Goal: Book appointment/travel/reservation

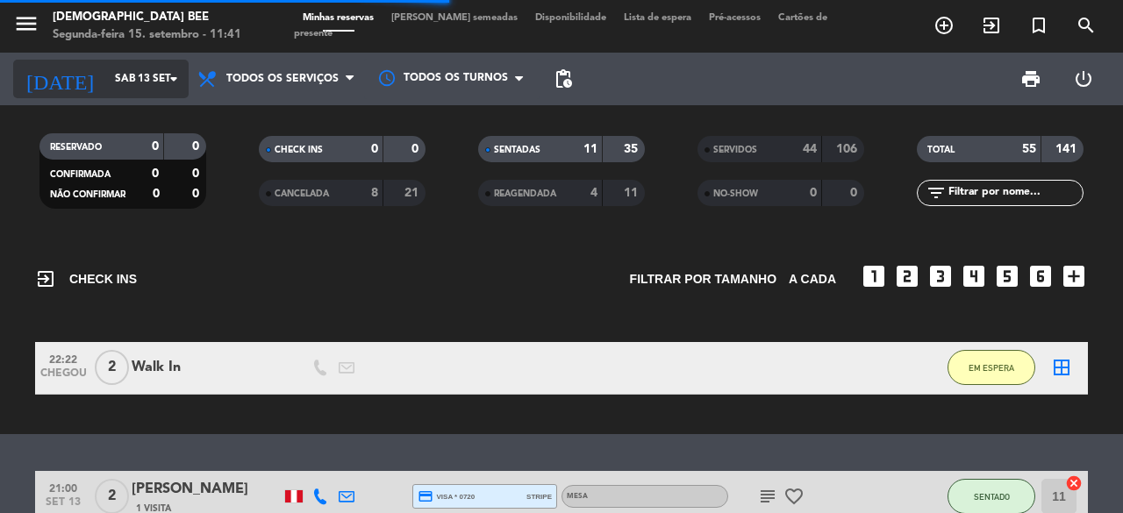
click at [173, 75] on icon "arrow_drop_down" at bounding box center [173, 78] width 21 height 21
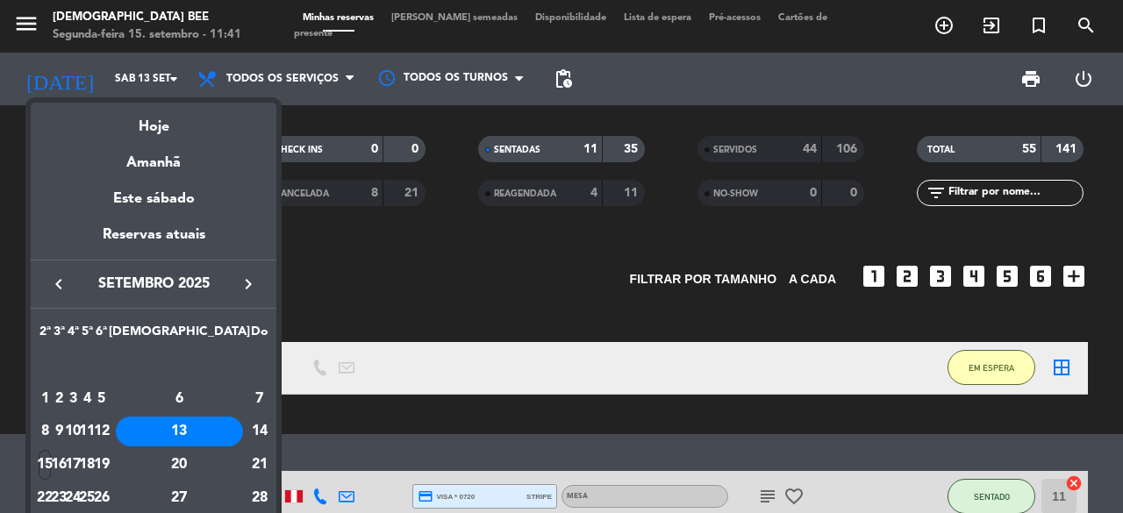
click at [244, 285] on icon "keyboard_arrow_right" at bounding box center [248, 284] width 21 height 21
click at [80, 429] on div "8" at bounding box center [73, 432] width 13 height 30
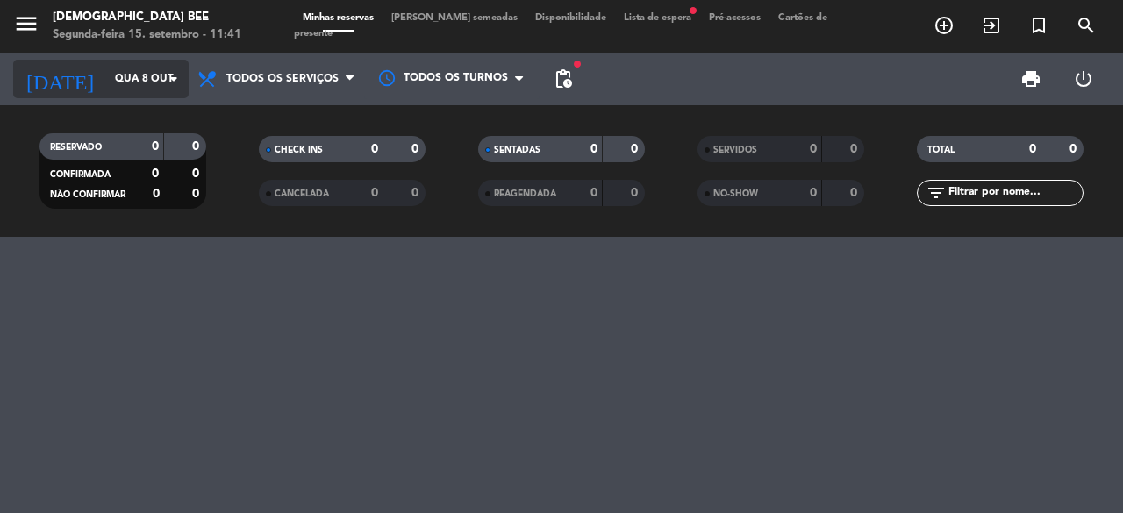
click at [174, 78] on icon "arrow_drop_down" at bounding box center [173, 78] width 21 height 21
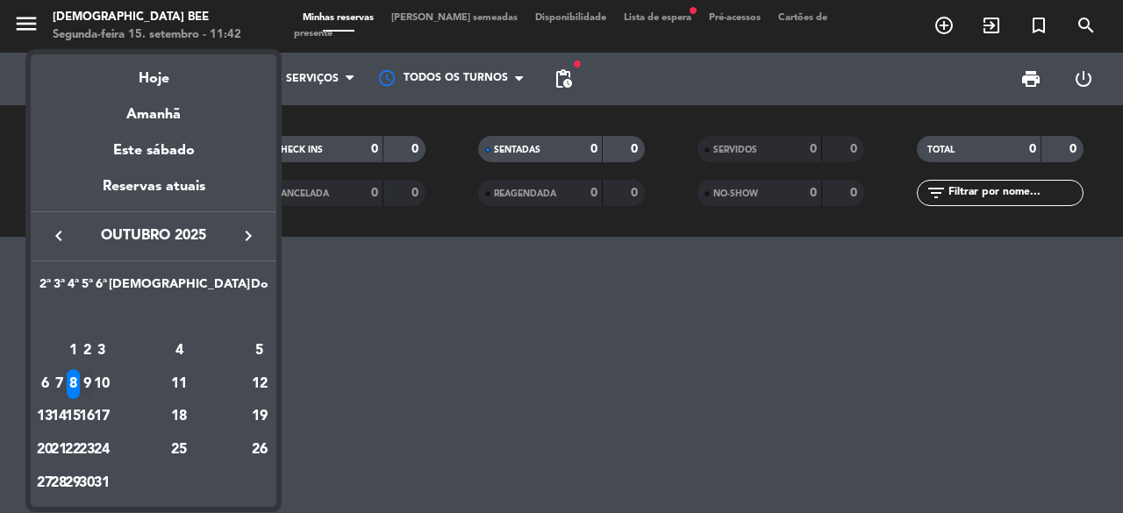
click at [94, 380] on div "9" at bounding box center [87, 384] width 13 height 30
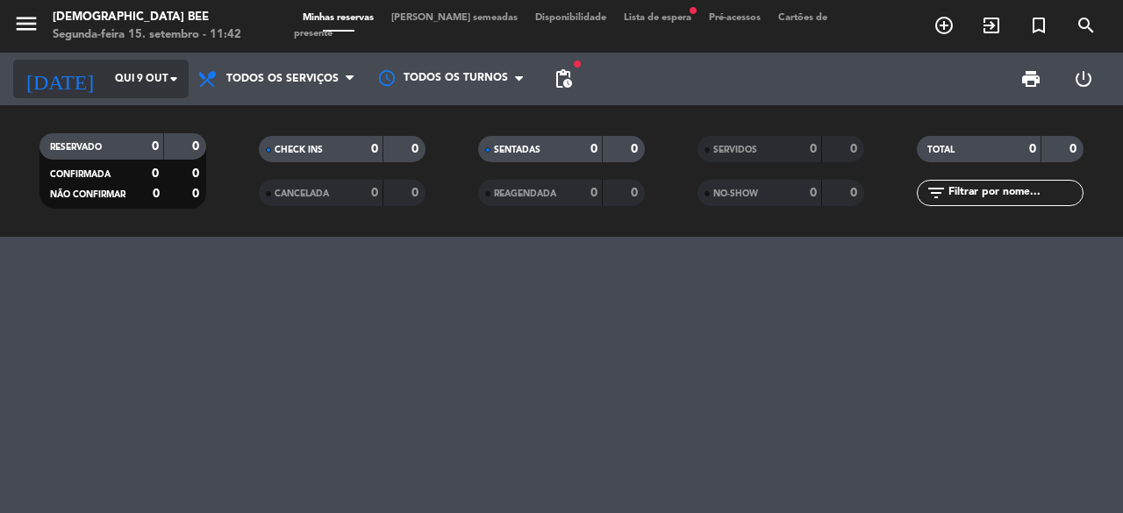
click at [163, 83] on icon "arrow_drop_down" at bounding box center [173, 78] width 21 height 21
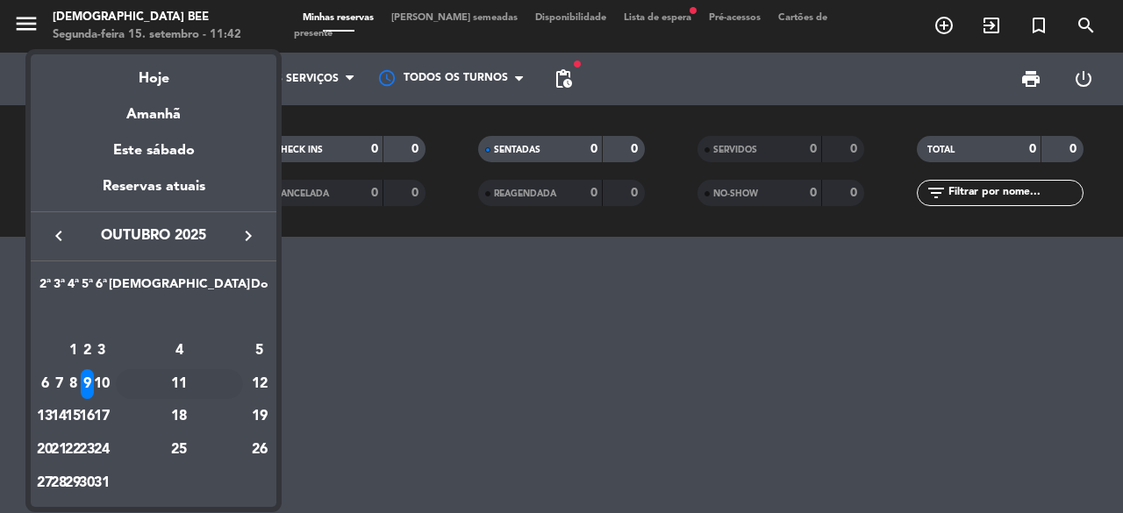
click at [216, 379] on div "11" at bounding box center [179, 384] width 127 height 30
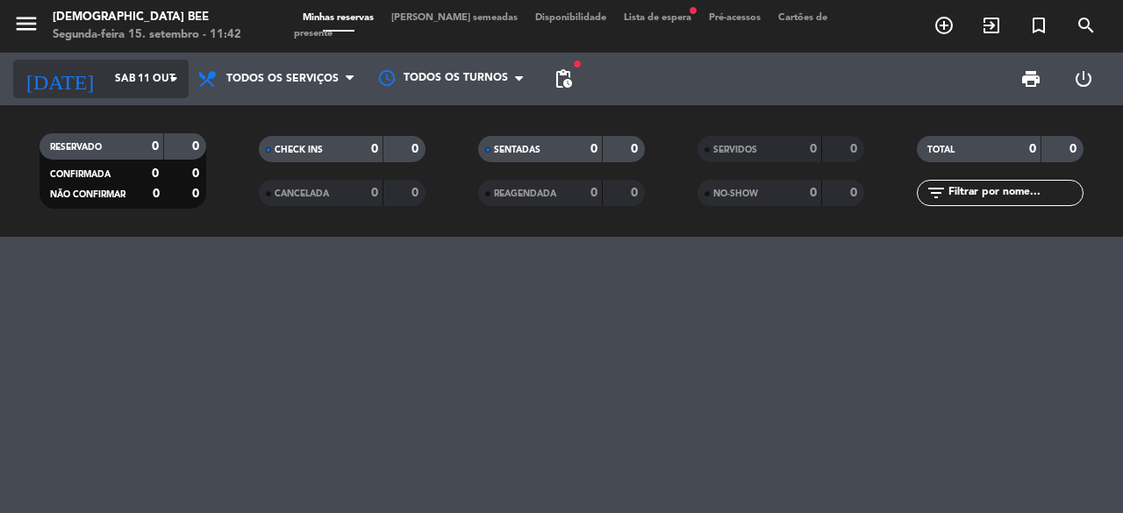
click at [170, 80] on icon "arrow_drop_down" at bounding box center [173, 78] width 21 height 21
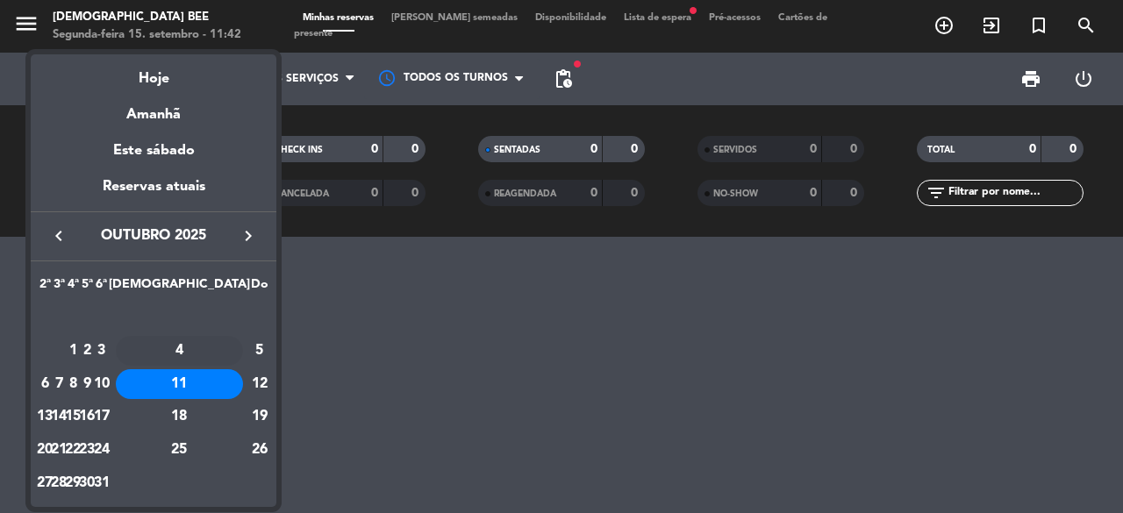
click at [215, 353] on div "4" at bounding box center [179, 351] width 127 height 30
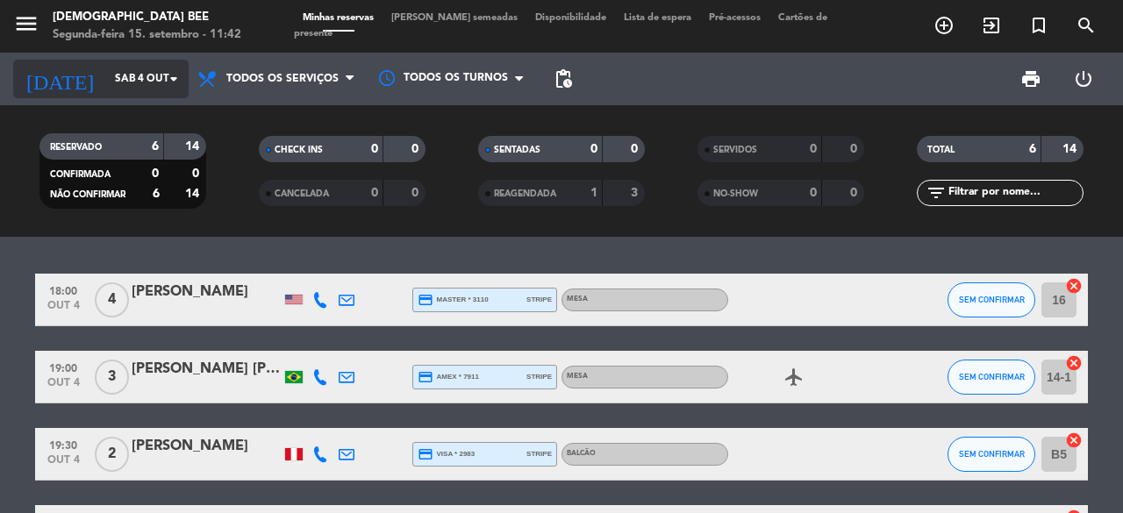
click at [168, 72] on icon "arrow_drop_down" at bounding box center [173, 78] width 21 height 21
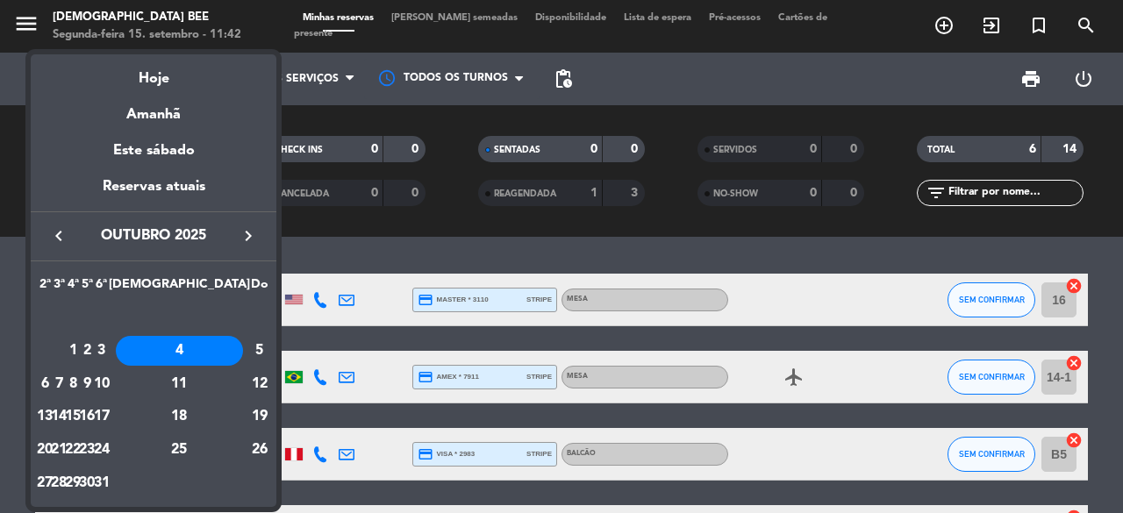
click at [60, 227] on icon "keyboard_arrow_left" at bounding box center [58, 235] width 21 height 21
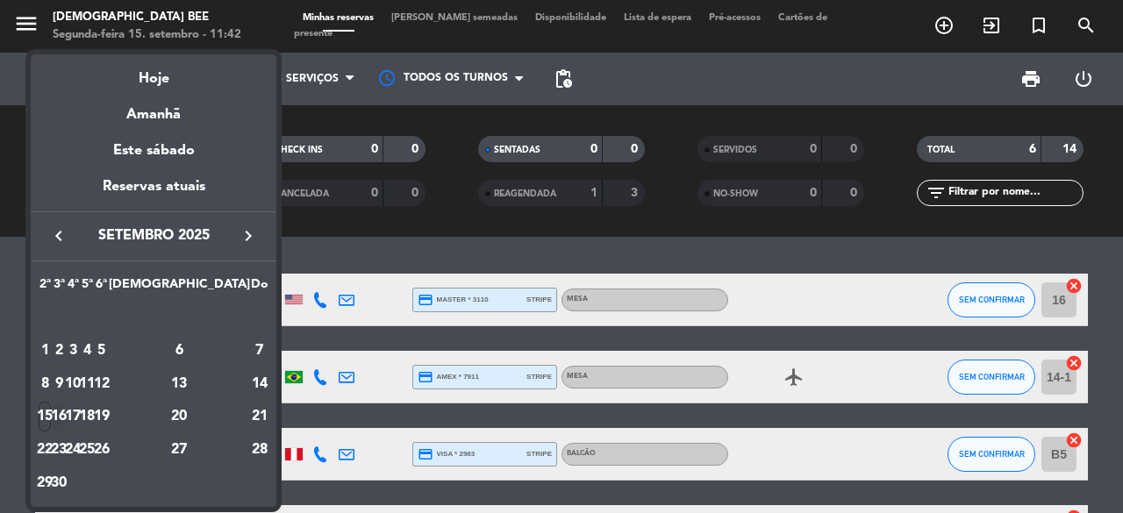
click at [66, 413] on div "16" at bounding box center [59, 417] width 13 height 30
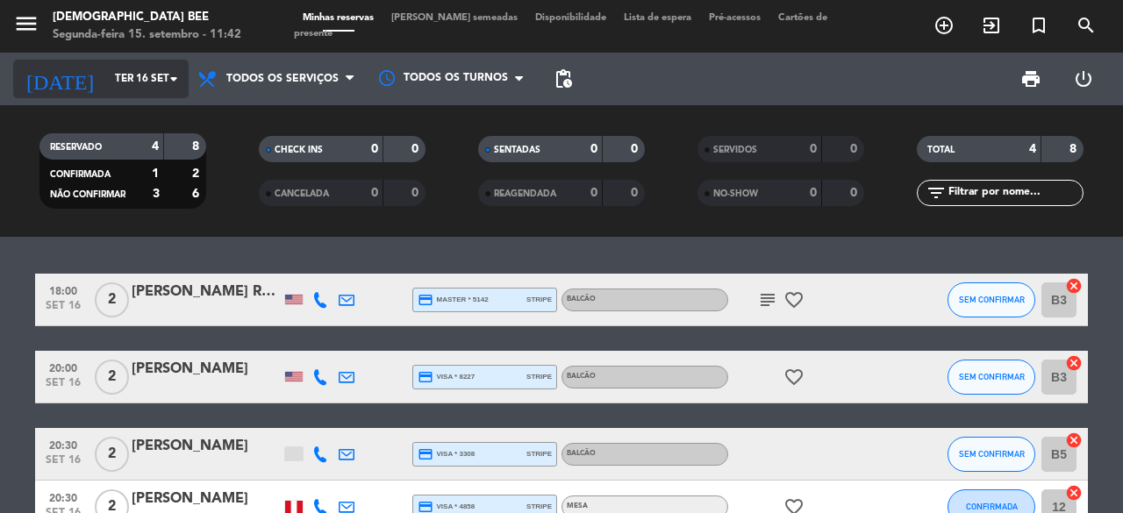
click at [175, 88] on icon "arrow_drop_down" at bounding box center [173, 78] width 21 height 21
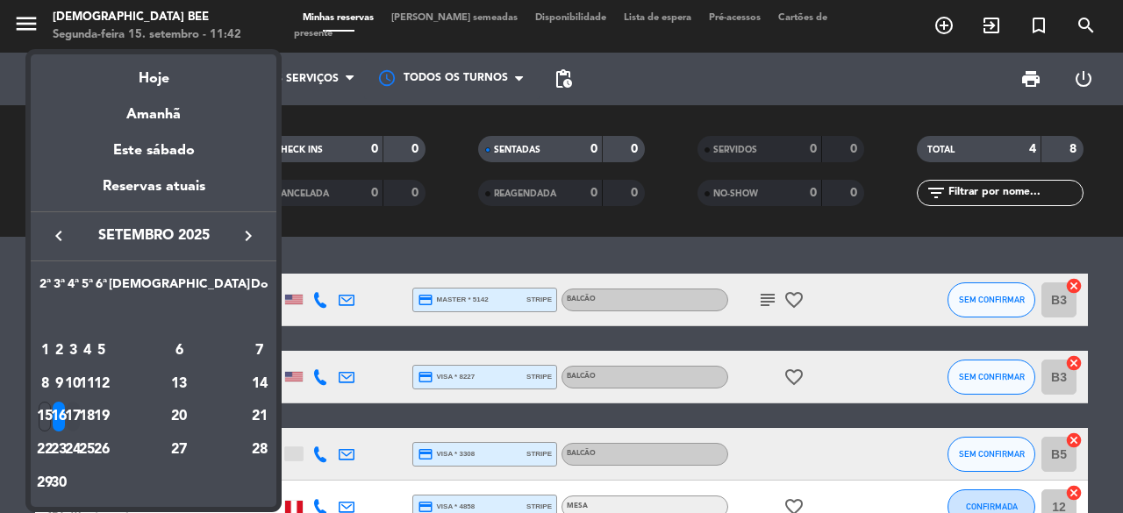
click at [80, 413] on div "17" at bounding box center [73, 417] width 13 height 30
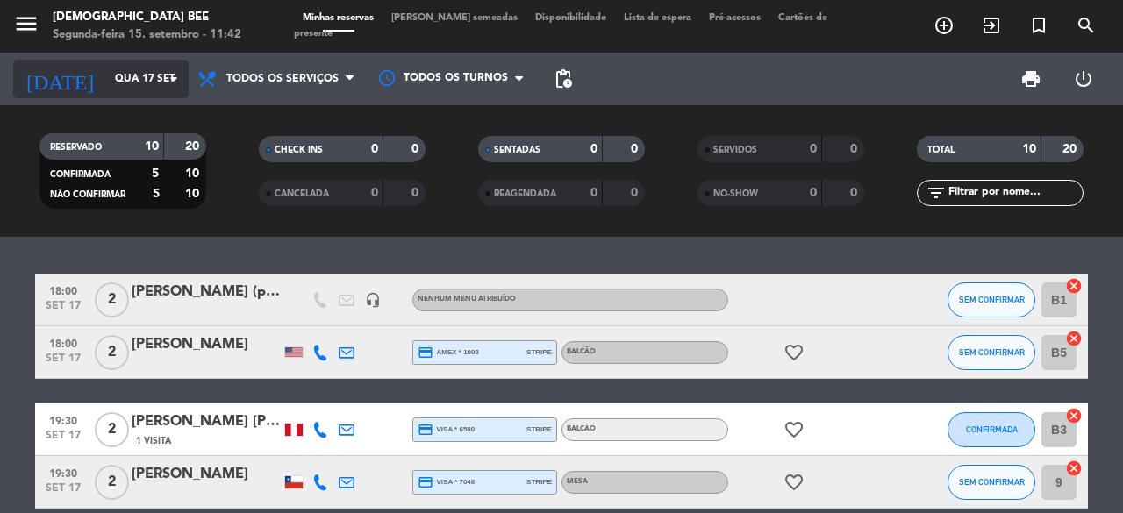
click at [174, 77] on icon "arrow_drop_down" at bounding box center [173, 78] width 21 height 21
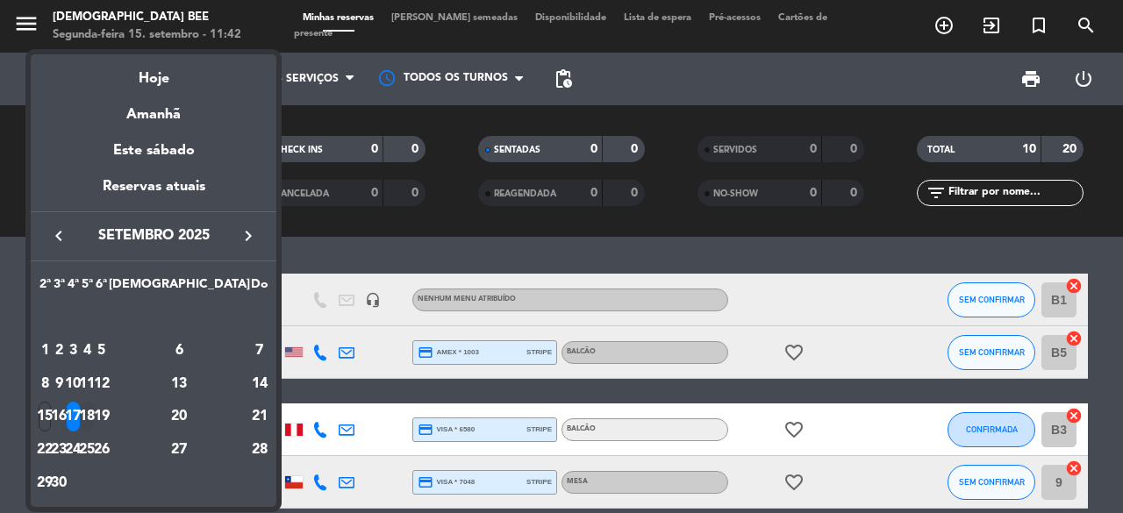
click at [94, 413] on div "18" at bounding box center [87, 417] width 13 height 30
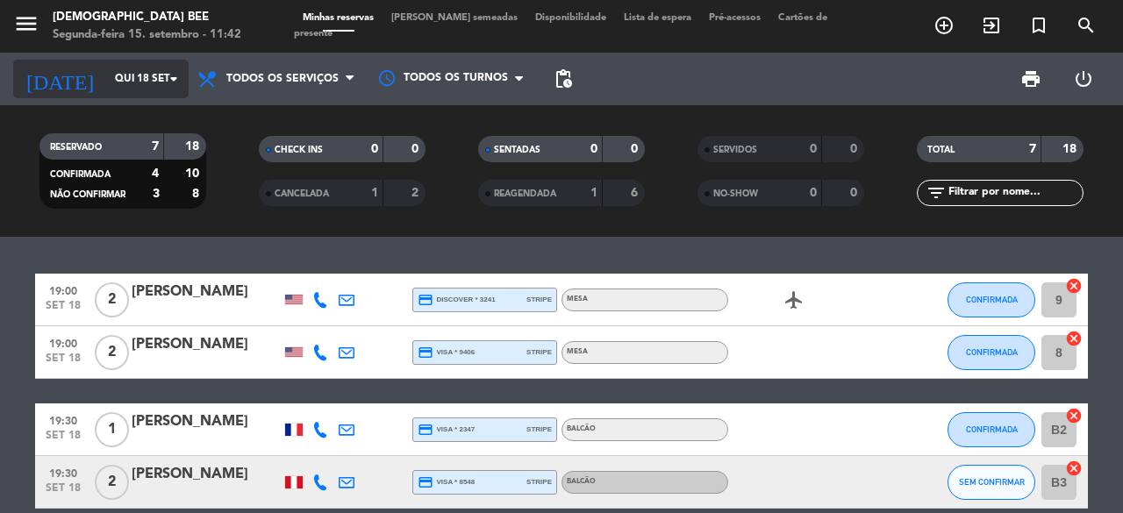
click at [174, 76] on icon "arrow_drop_down" at bounding box center [173, 78] width 21 height 21
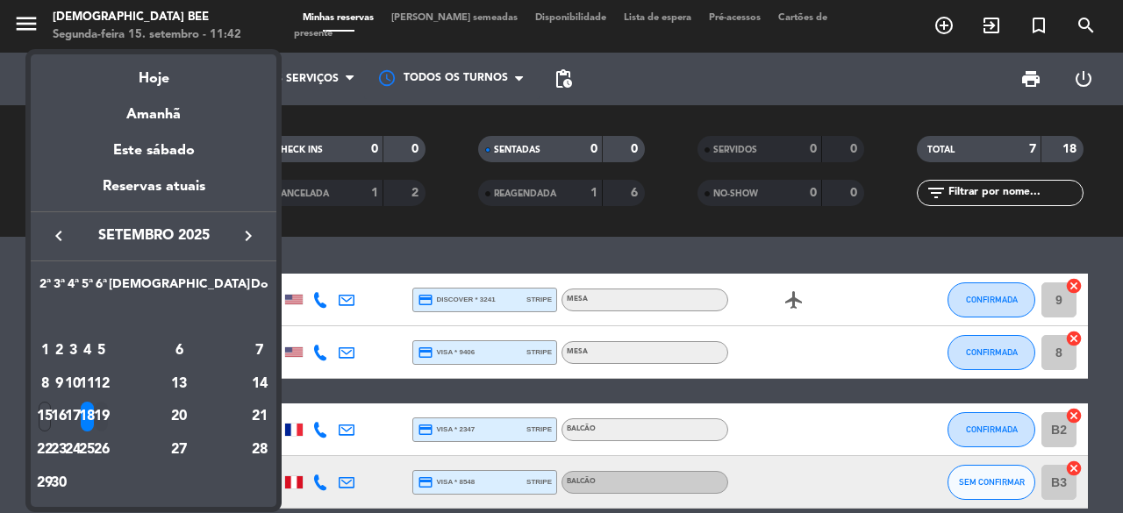
click at [108, 426] on div "19" at bounding box center [101, 417] width 13 height 30
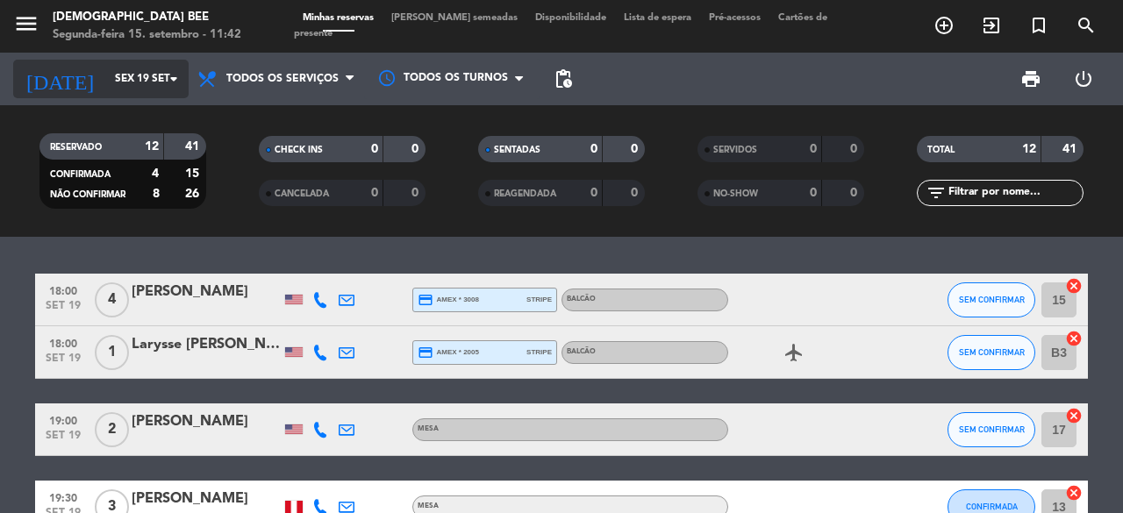
click at [170, 87] on icon "arrow_drop_down" at bounding box center [173, 78] width 21 height 21
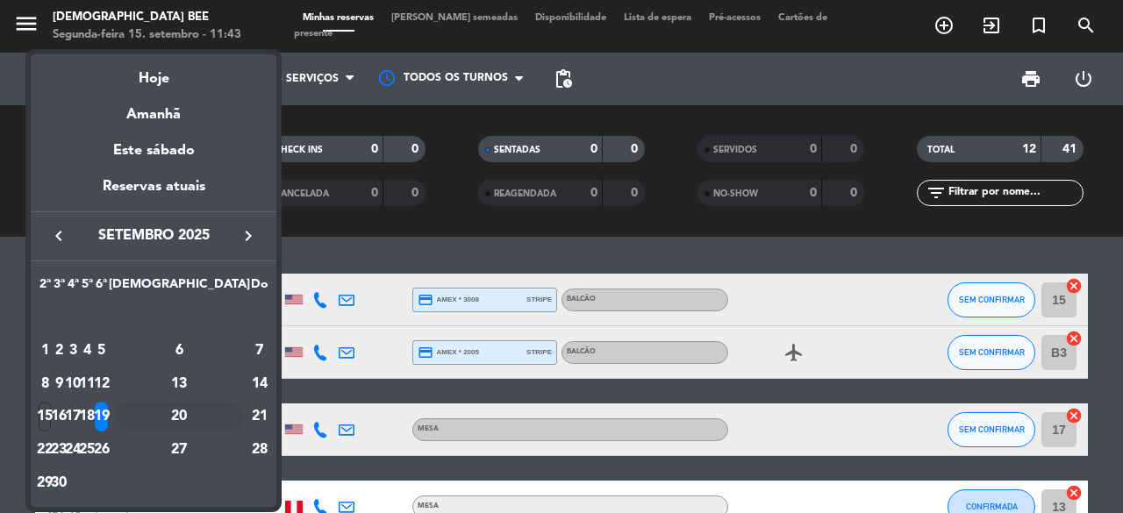
click at [214, 413] on div "20" at bounding box center [179, 417] width 127 height 30
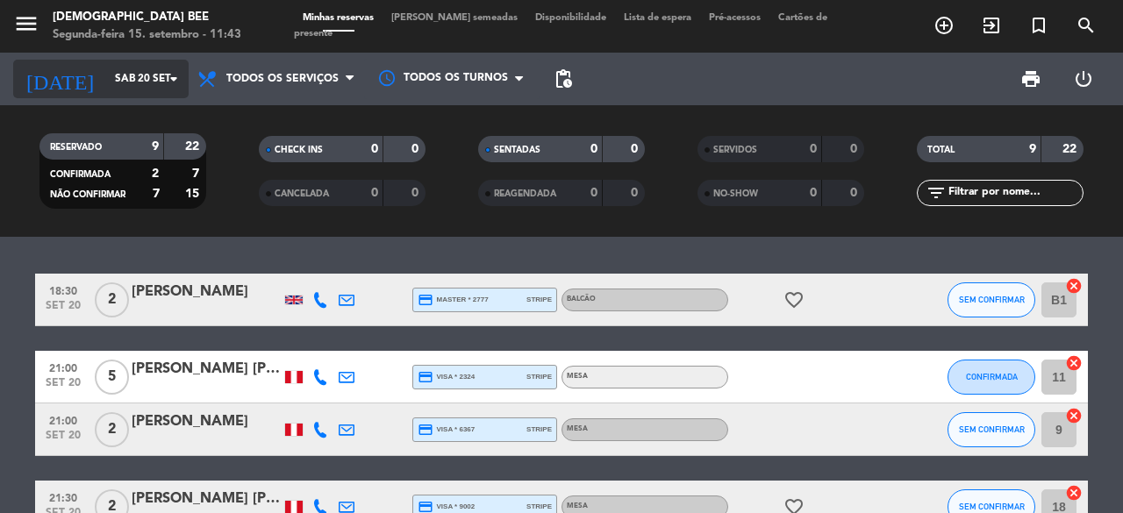
click at [173, 68] on icon "arrow_drop_down" at bounding box center [173, 78] width 21 height 21
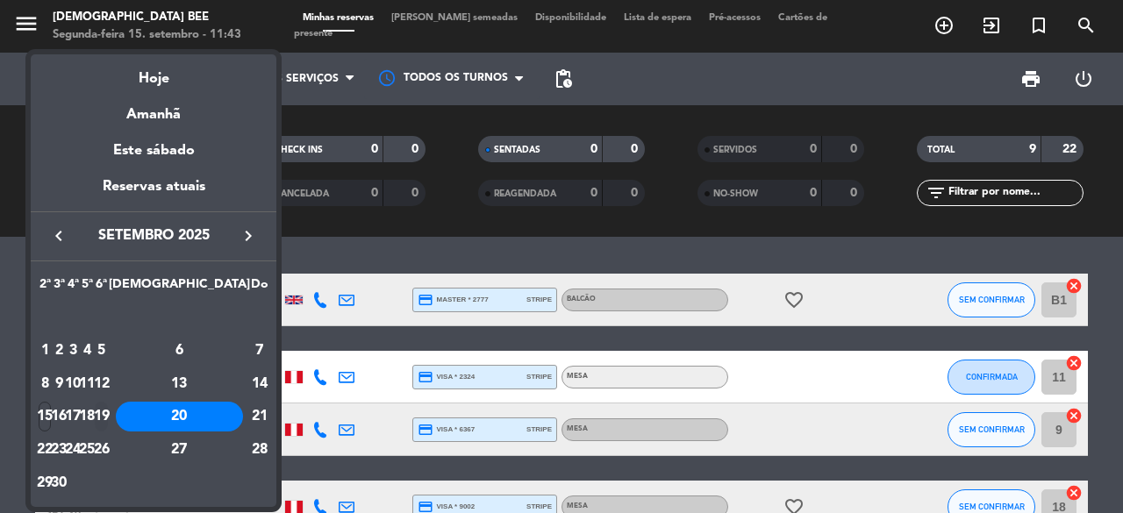
click at [108, 410] on div "19" at bounding box center [101, 417] width 13 height 30
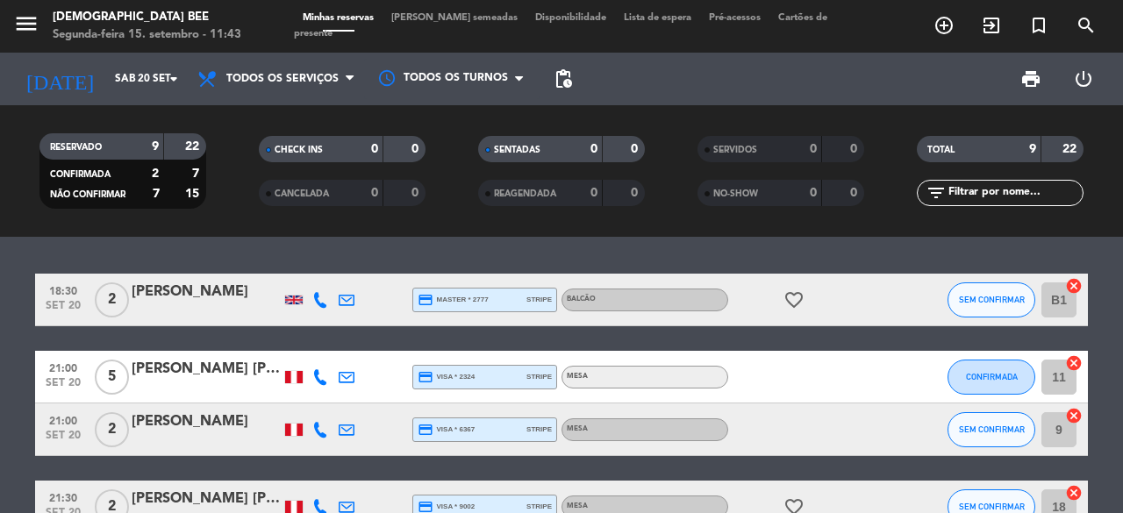
type input "Sex 19 set"
